Goal: Check status

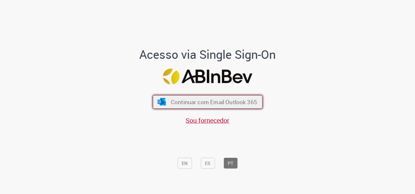
click at [164, 99] on button "Continuar com Email Outlook 365" at bounding box center [208, 102] width 110 height 14
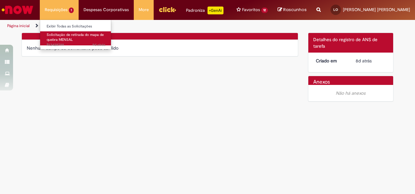
click at [68, 31] on link "Solicitação de retirada do mapa de quebra MENSAL 9d atrás 9 dias atrás R13428799" at bounding box center [76, 38] width 72 height 14
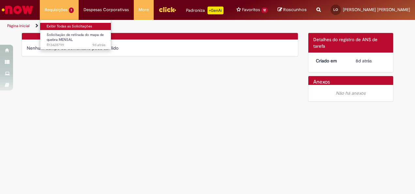
click at [68, 25] on link "Exibir Todas as Solicitações" at bounding box center [76, 26] width 72 height 7
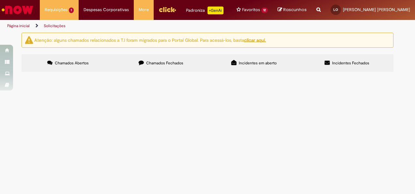
click at [146, 59] on label "Chamados Fechados" at bounding box center [161, 63] width 93 height 18
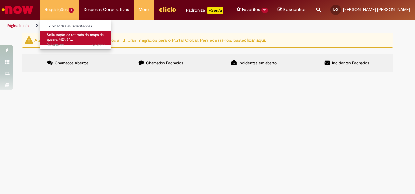
click at [62, 43] on span "9d atrás 9 dias atrás R13428799" at bounding box center [76, 44] width 59 height 5
